Goal: Task Accomplishment & Management: Use online tool/utility

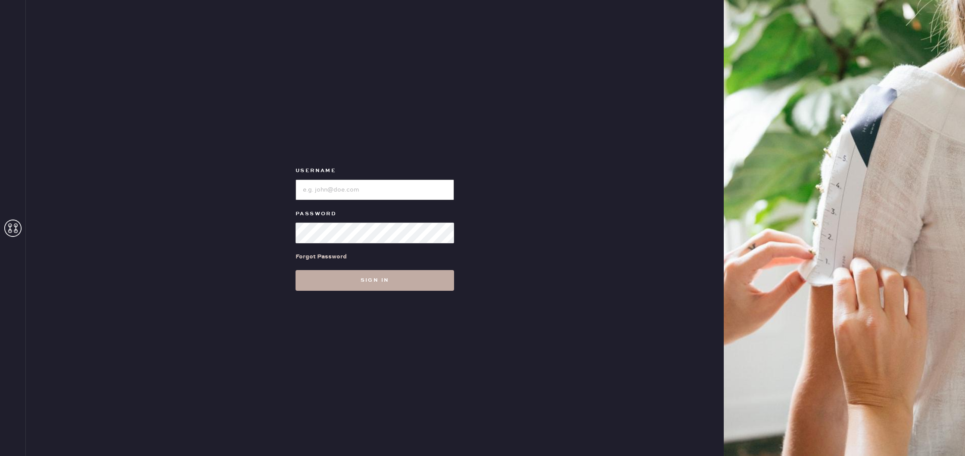
type input "reformationuppereastside"
click at [374, 279] on button "Sign in" at bounding box center [375, 280] width 159 height 21
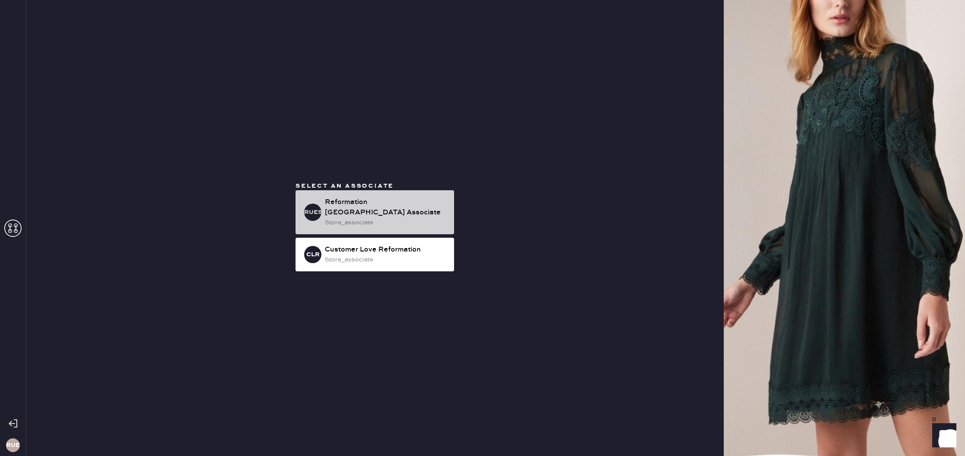
click at [375, 195] on div "RUESA Reformation [GEOGRAPHIC_DATA] Associate store_associate" at bounding box center [375, 212] width 159 height 44
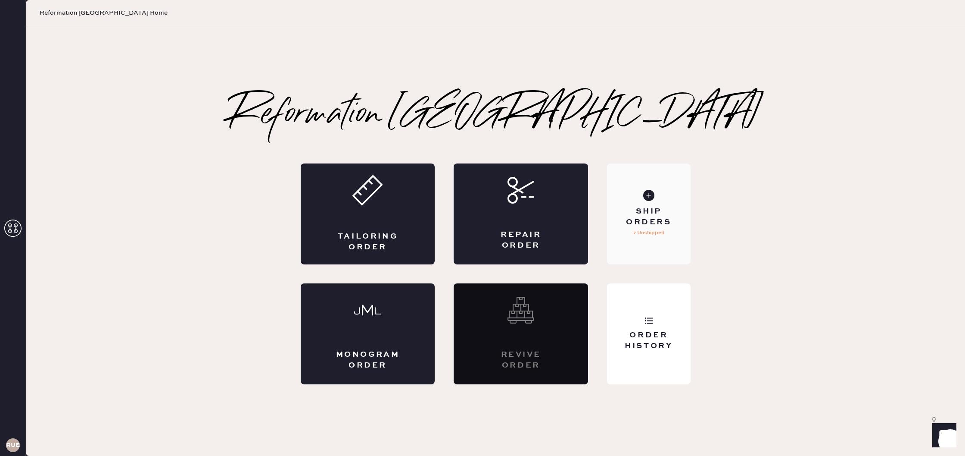
click at [660, 203] on div "Ship Orders 7 Unshipped" at bounding box center [648, 213] width 83 height 101
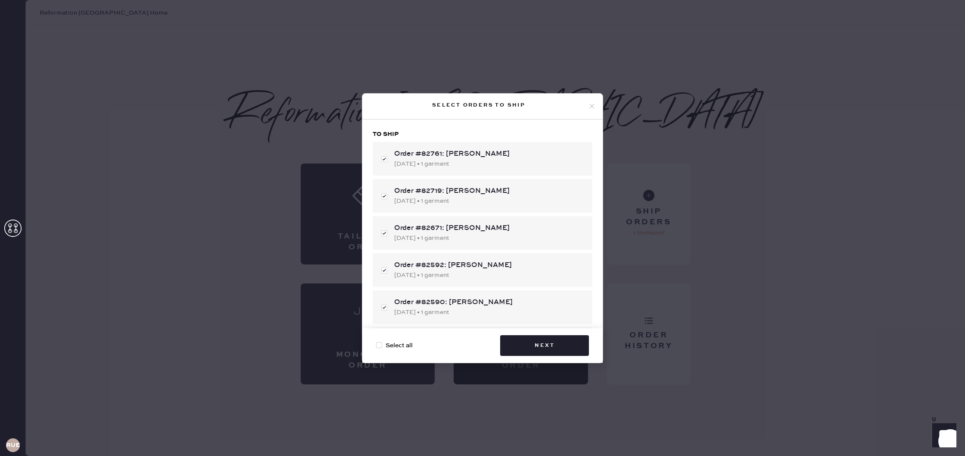
checkbox input "true"
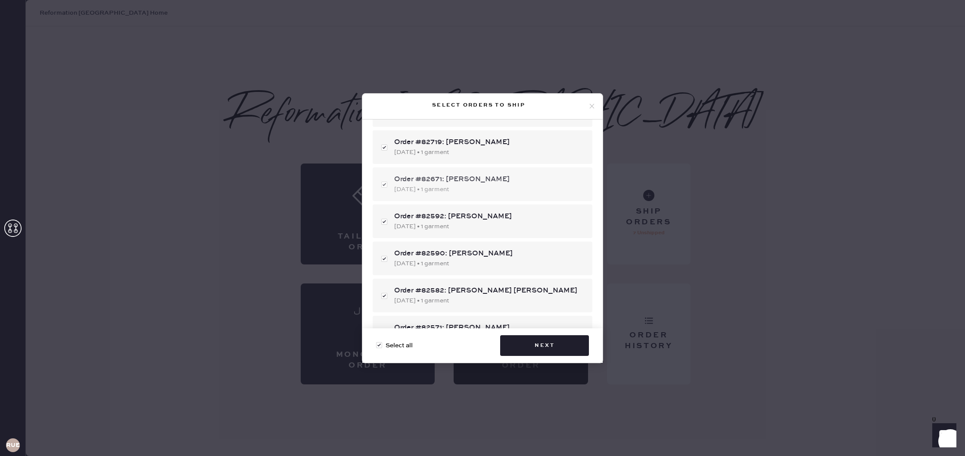
scroll to position [53, 0]
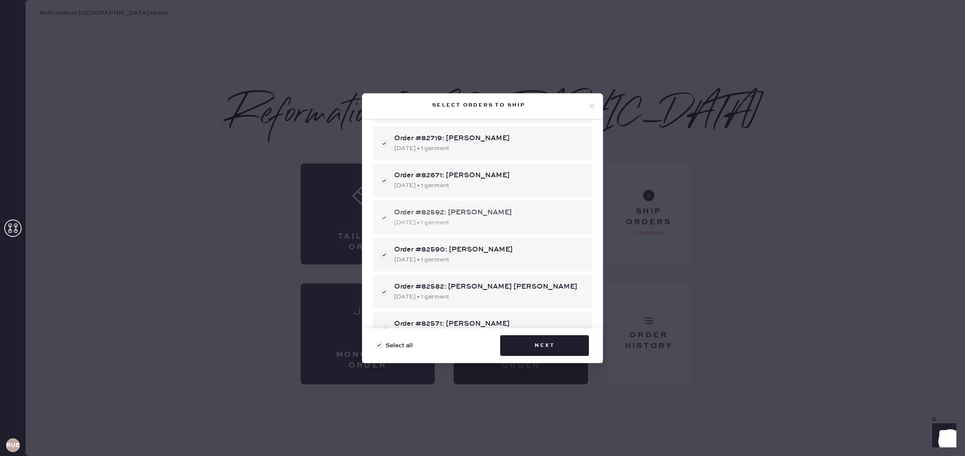
click at [386, 218] on div "Order #82592: [PERSON_NAME][DATE] • 1 garment" at bounding box center [483, 217] width 220 height 34
checkbox input "false"
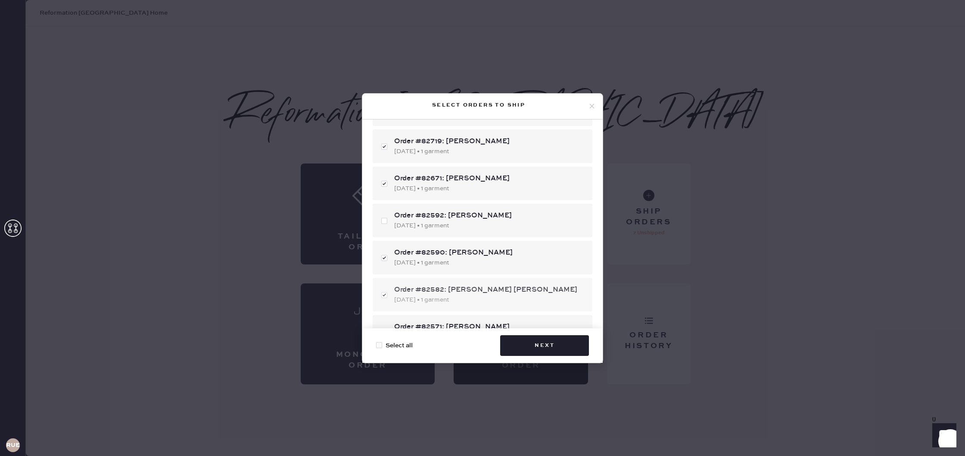
scroll to position [52, 0]
click at [385, 255] on div "Order #82590: [PERSON_NAME] [DATE] • 1 garment" at bounding box center [483, 255] width 220 height 34
checkbox input "false"
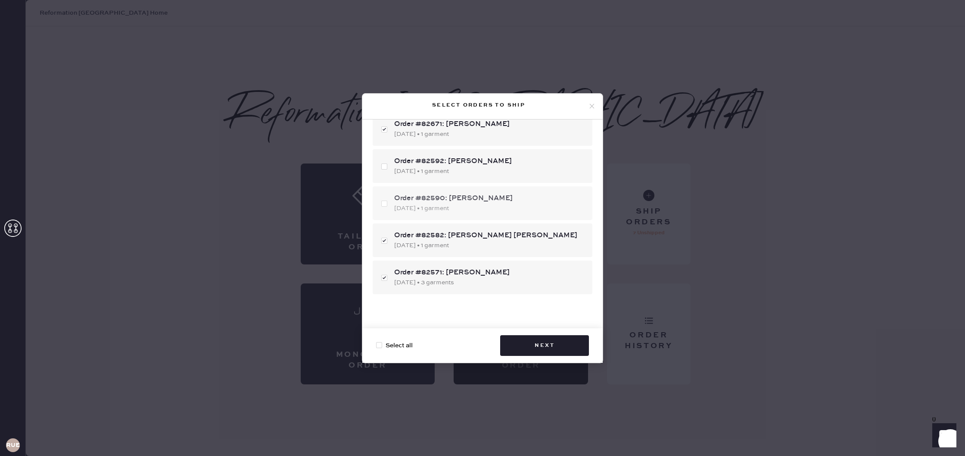
scroll to position [117, 0]
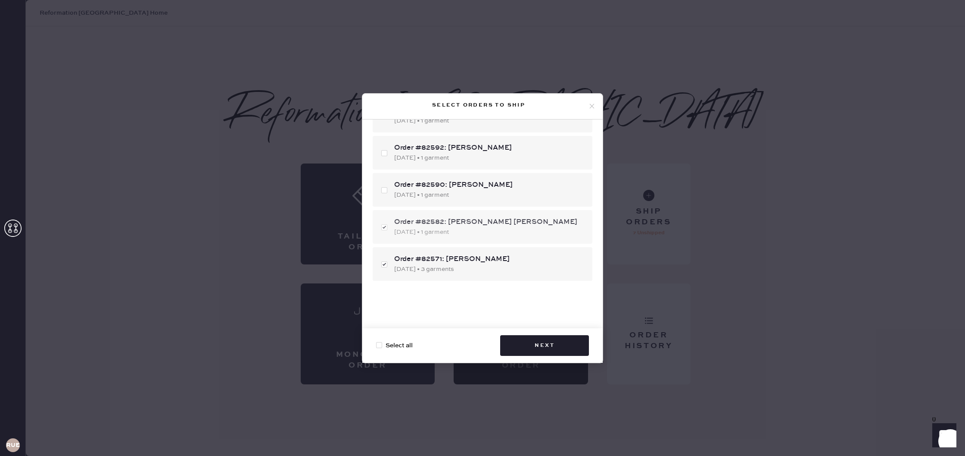
click at [385, 228] on div "Order #82582: [PERSON_NAME] [PERSON_NAME] [DATE] • 1 garment" at bounding box center [483, 227] width 220 height 34
checkbox input "false"
click at [384, 265] on div "Order #82571: [PERSON_NAME] [DATE] • 3 garments" at bounding box center [483, 264] width 220 height 34
checkbox input "false"
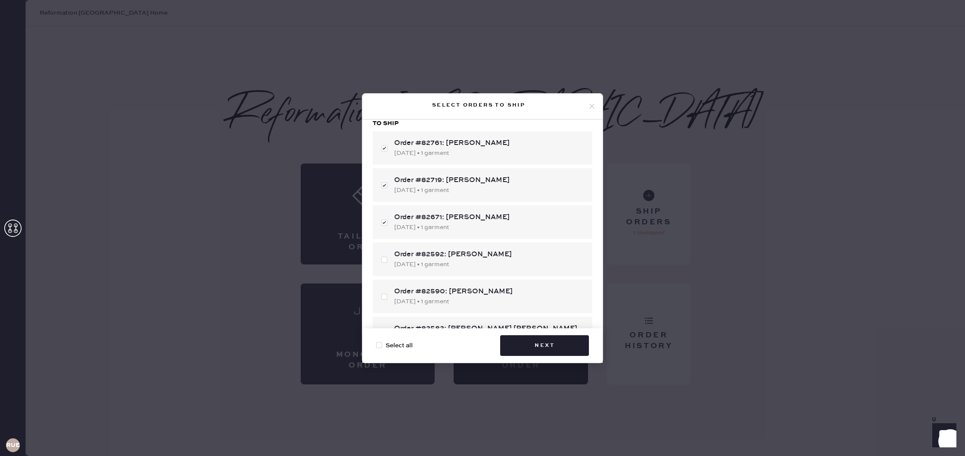
scroll to position [0, 0]
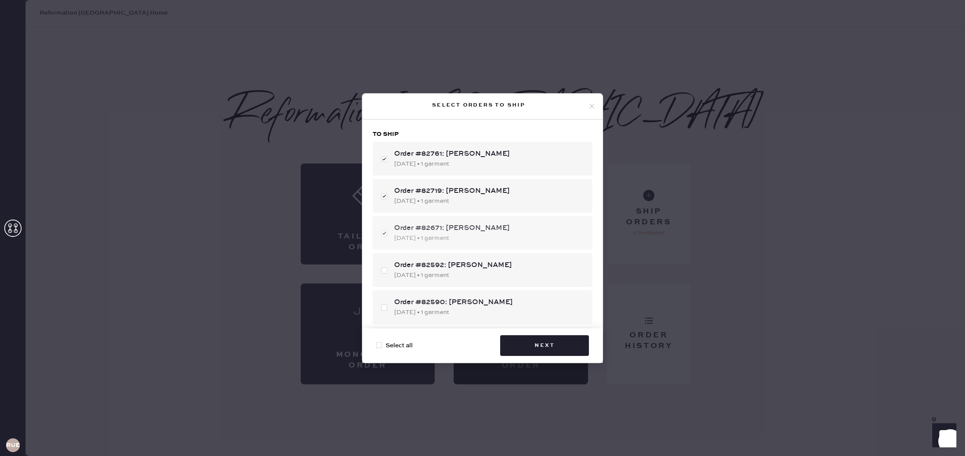
click at [383, 233] on div "Order #82671: [PERSON_NAME] [DATE] • 1 garment" at bounding box center [483, 233] width 220 height 34
checkbox input "false"
click at [384, 195] on div "Order #82719: [PERSON_NAME] [DATE] • 1 garment" at bounding box center [483, 196] width 220 height 34
checkbox input "false"
click at [386, 161] on div "Order #82761: [PERSON_NAME] [DATE] • 1 garment" at bounding box center [483, 159] width 220 height 34
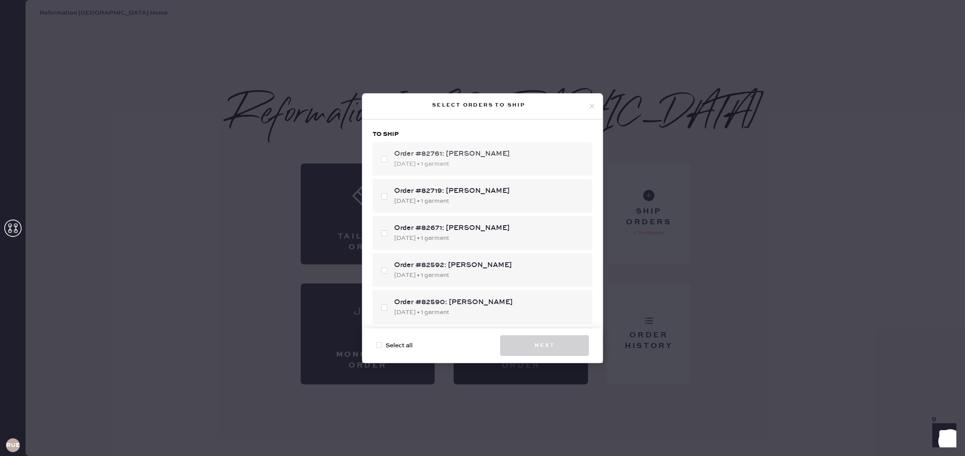
click at [386, 157] on div "Order #82761: [PERSON_NAME] [DATE] • 1 garment" at bounding box center [483, 159] width 220 height 34
checkbox input "true"
click at [386, 197] on div "Order #82719: [PERSON_NAME] [DATE] • 1 garment" at bounding box center [483, 196] width 220 height 34
checkbox input "true"
click at [384, 234] on div "Order #82671: [PERSON_NAME] [DATE] • 1 garment" at bounding box center [483, 233] width 220 height 34
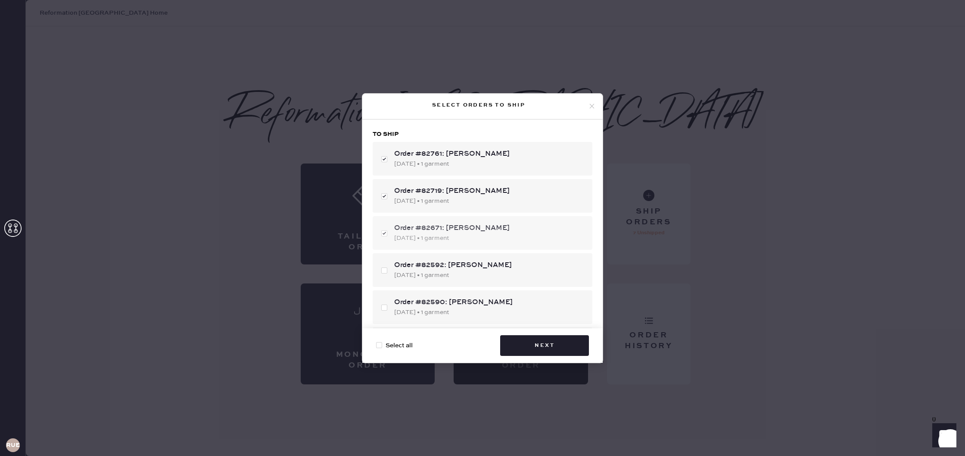
checkbox input "true"
click at [386, 271] on div "Order #82592: [PERSON_NAME][DATE] • 1 garment" at bounding box center [483, 270] width 220 height 34
checkbox input "true"
click at [376, 348] on div "Select all Next" at bounding box center [482, 345] width 240 height 34
click at [381, 344] on div at bounding box center [379, 345] width 6 height 6
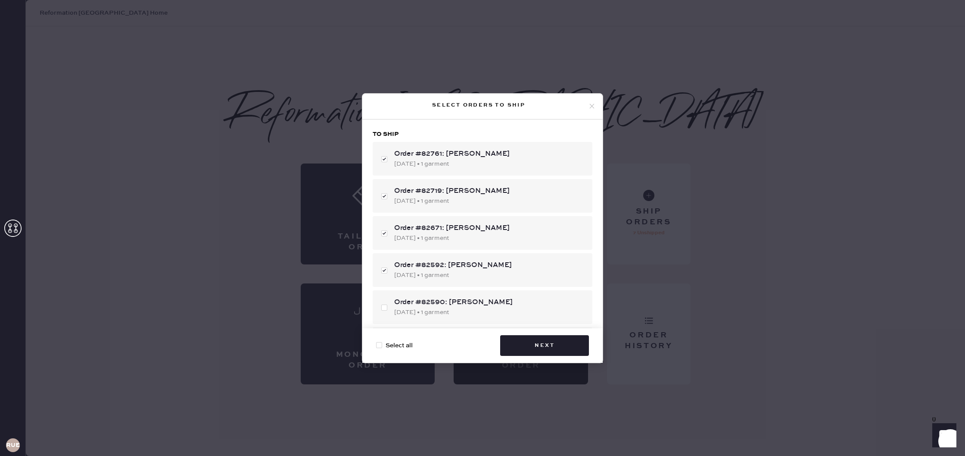
click at [377, 341] on input "Select all" at bounding box center [376, 340] width 0 height 0
checkbox input "true"
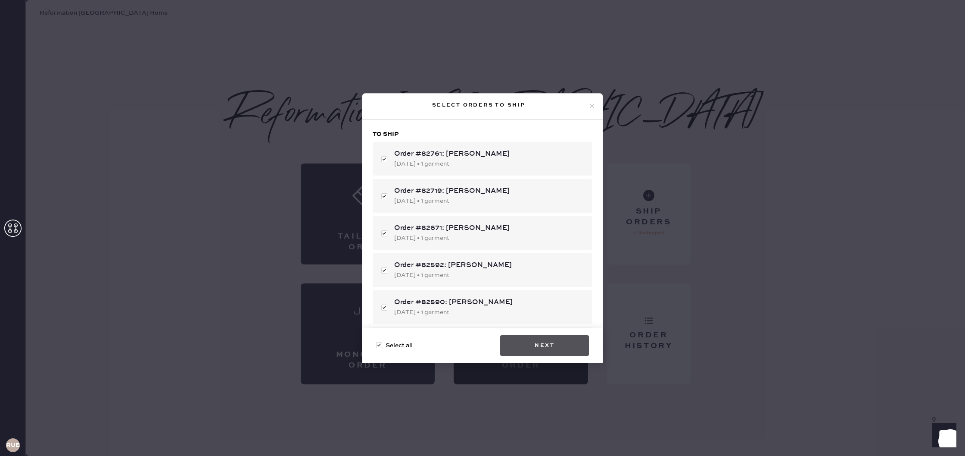
click at [545, 344] on button "Next" at bounding box center [544, 345] width 89 height 21
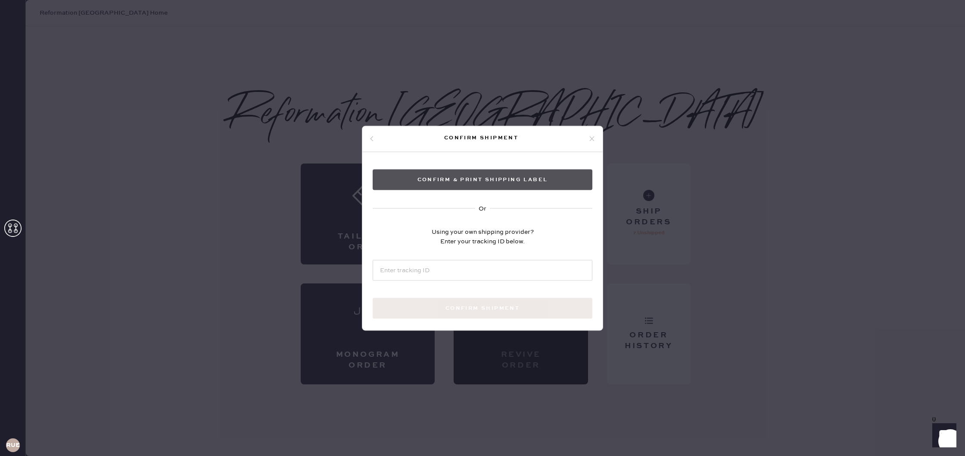
click at [488, 180] on button "Confirm & Print shipping label" at bounding box center [483, 179] width 220 height 21
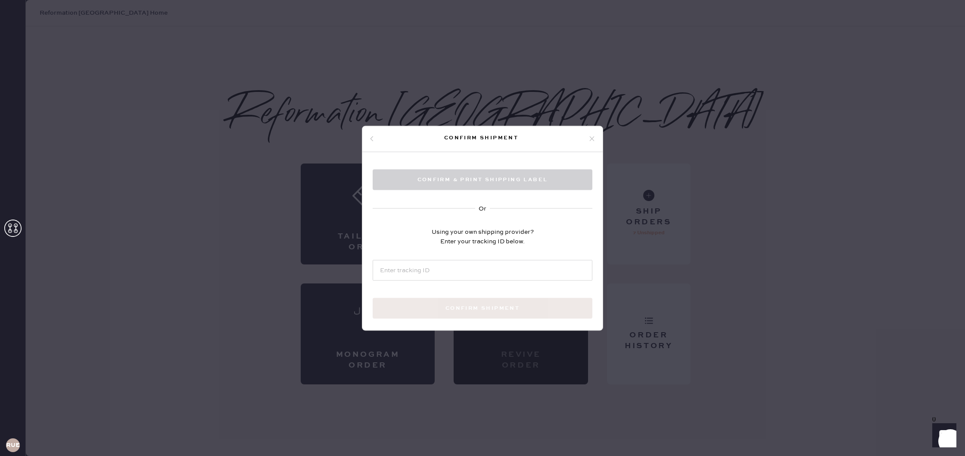
click at [683, 199] on div "Confirm shipment Confirm & Print shipping label Or Using your own shipping prov…" at bounding box center [482, 228] width 965 height 456
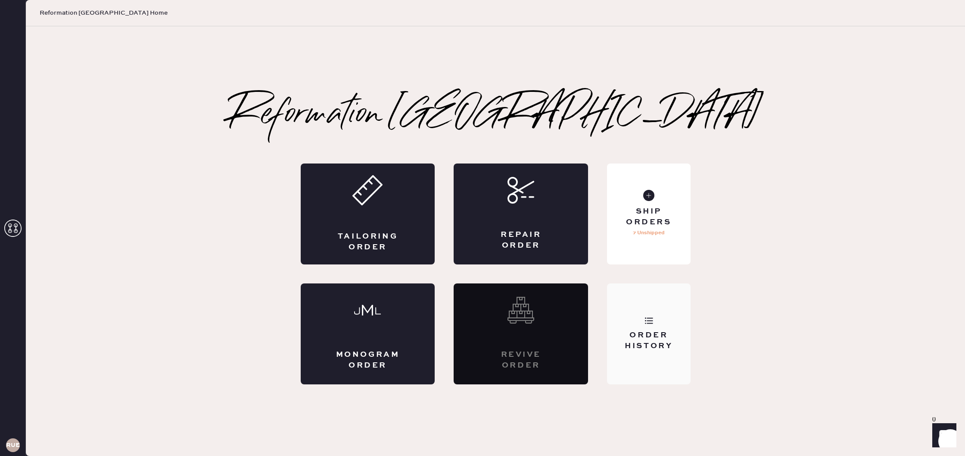
click at [670, 333] on div "Order History" at bounding box center [648, 341] width 69 height 22
